Goal: Information Seeking & Learning: Learn about a topic

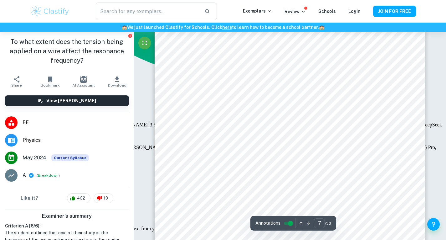
scroll to position [2252, 0]
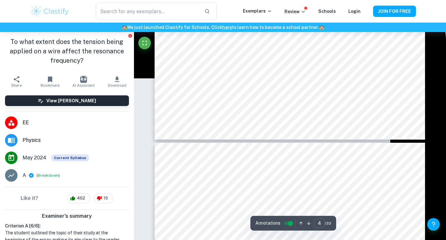
type input "5"
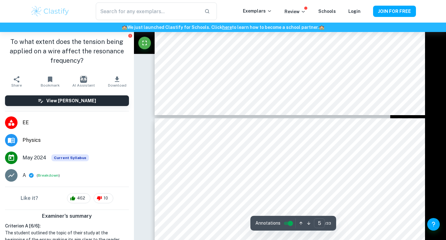
scroll to position [1433, 0]
